Goal: Transaction & Acquisition: Purchase product/service

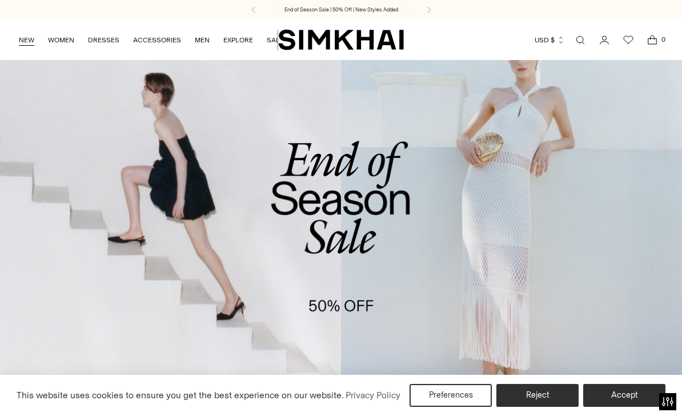
click at [23, 37] on link "NEW" at bounding box center [26, 39] width 15 height 25
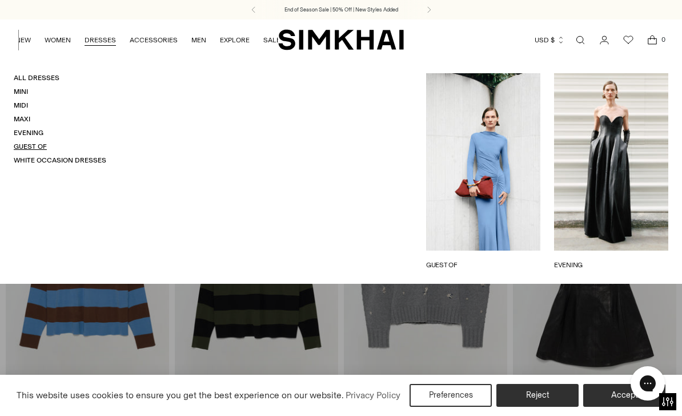
click at [27, 147] on link "Guest Of" at bounding box center [30, 146] width 33 height 8
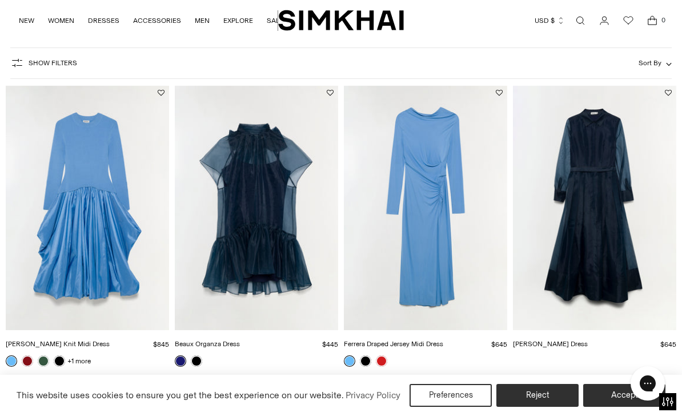
scroll to position [77, 0]
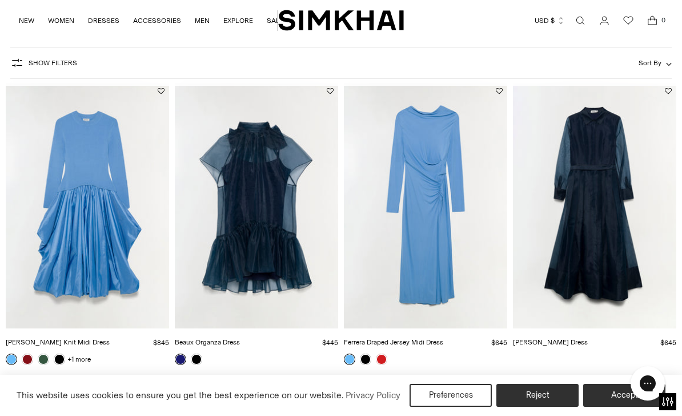
click at [624, 260] on img "Montgomery Dress" at bounding box center [594, 205] width 163 height 245
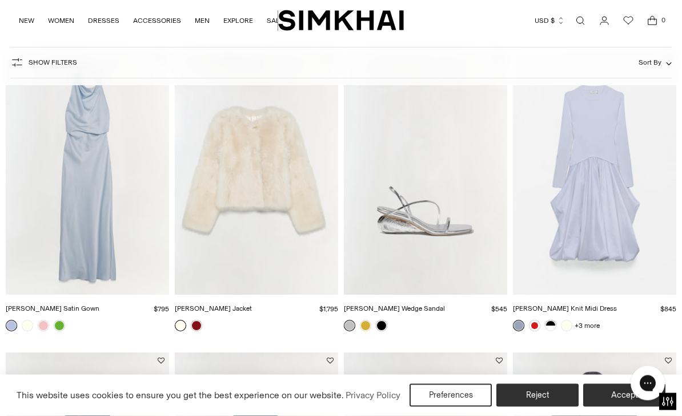
scroll to position [413, 0]
click at [625, 218] on img "Kenlie Taffeta Knit Midi Dress" at bounding box center [594, 172] width 163 height 245
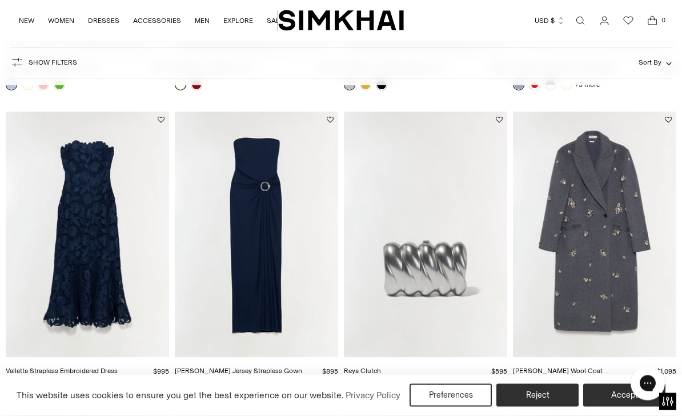
scroll to position [654, 0]
click at [264, 265] on img "Emma Jersey Strapless Gown" at bounding box center [256, 233] width 163 height 245
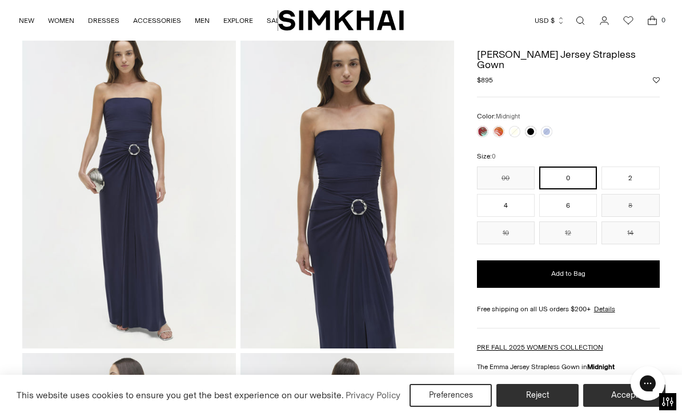
scroll to position [57, 0]
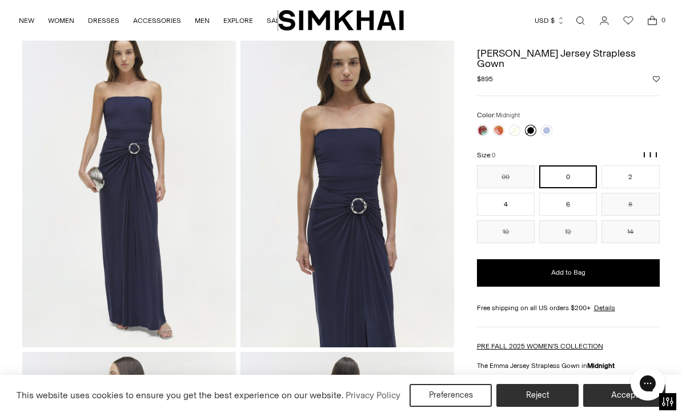
click at [535, 125] on link at bounding box center [530, 130] width 11 height 11
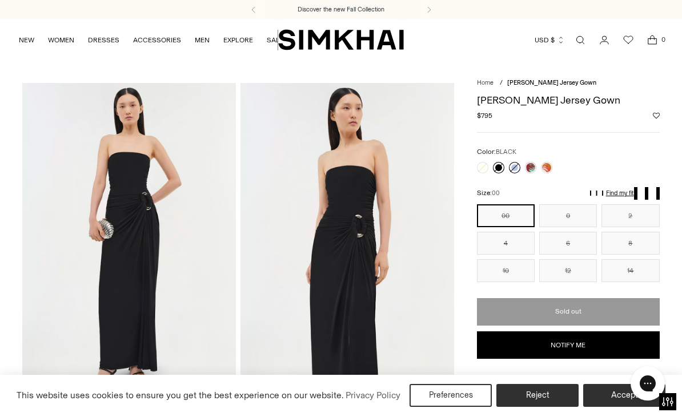
click at [517, 168] on link at bounding box center [514, 167] width 11 height 11
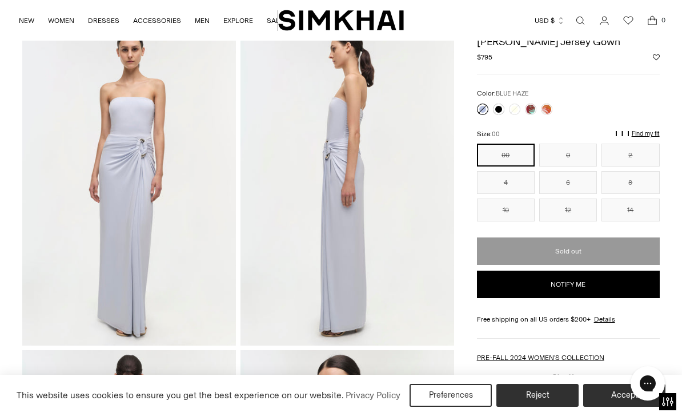
scroll to position [30, 0]
